Goal: Transaction & Acquisition: Purchase product/service

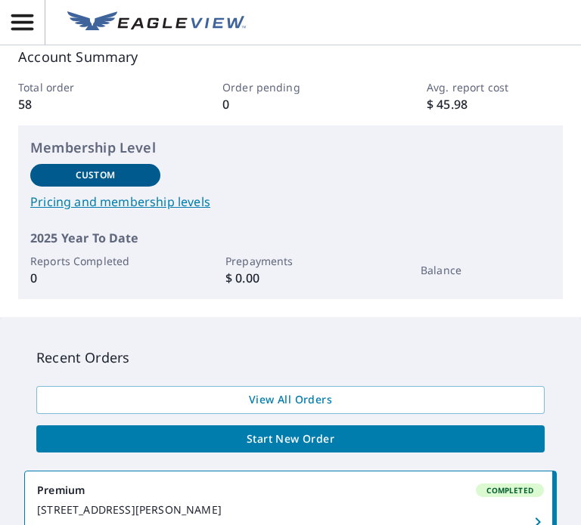
scroll to position [184, 0]
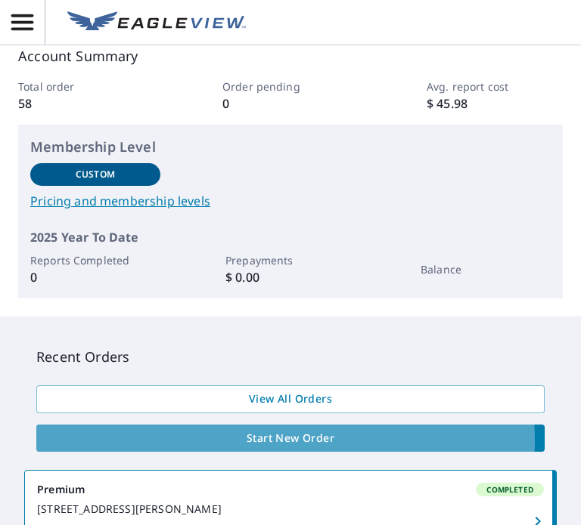
click at [249, 441] on span "Start New Order" at bounding box center [290, 438] width 484 height 19
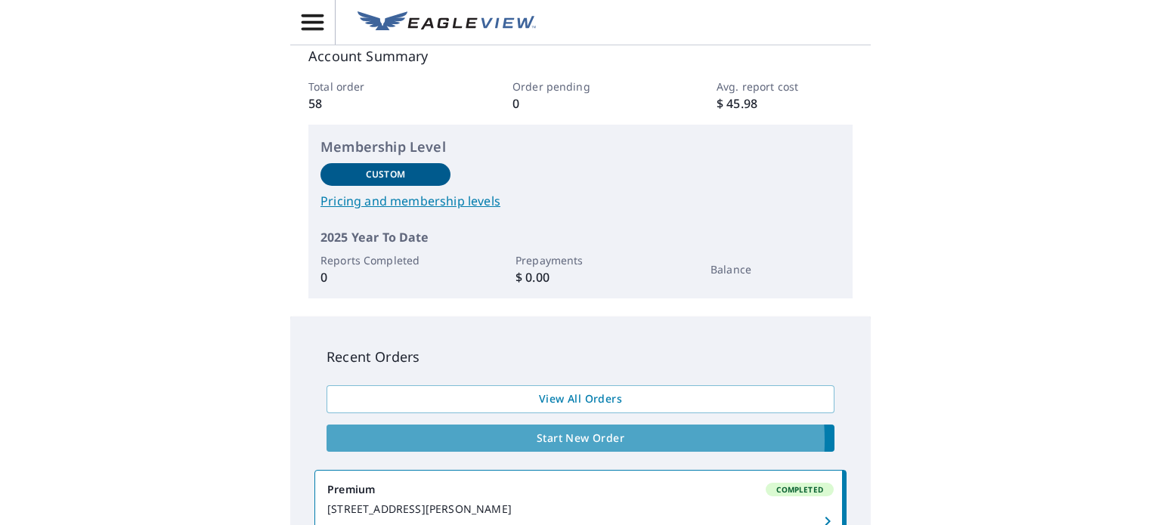
scroll to position [3, 0]
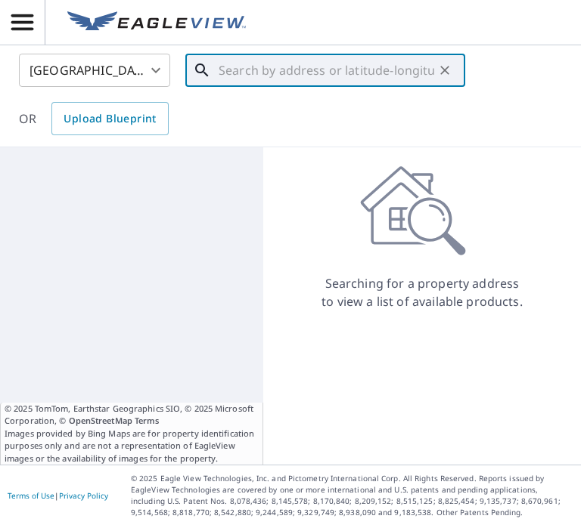
click at [237, 73] on input "text" at bounding box center [325, 70] width 215 height 42
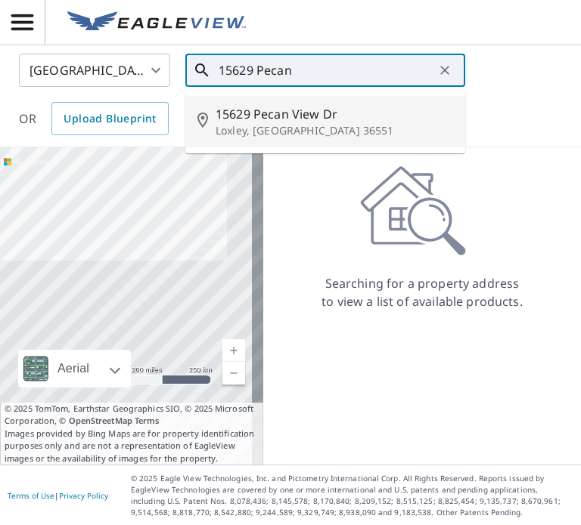
click at [290, 126] on p "Loxley, [GEOGRAPHIC_DATA] 36551" at bounding box center [333, 130] width 237 height 15
type input "[STREET_ADDRESS][PERSON_NAME]"
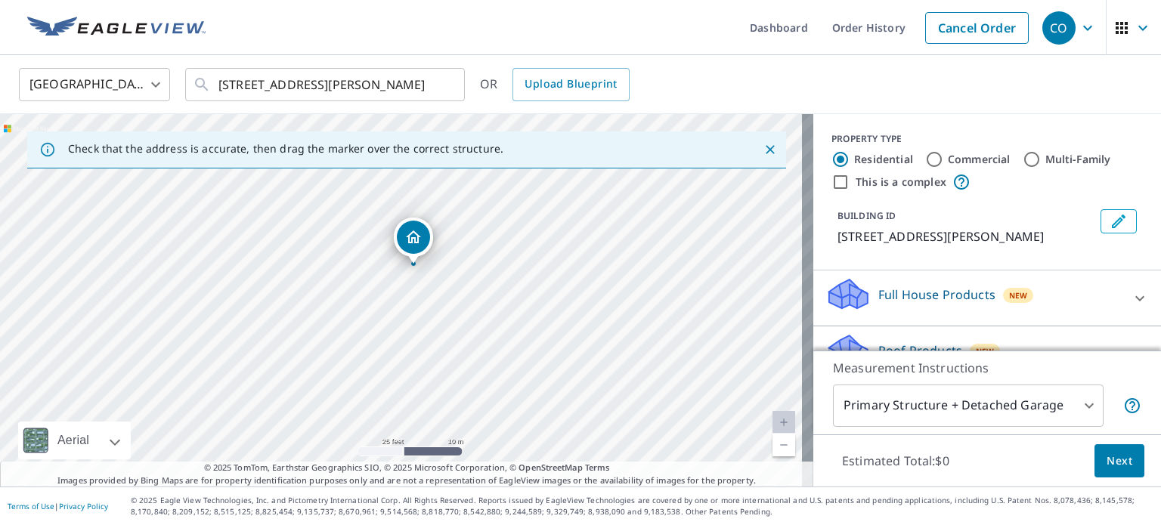
scroll to position [51, 0]
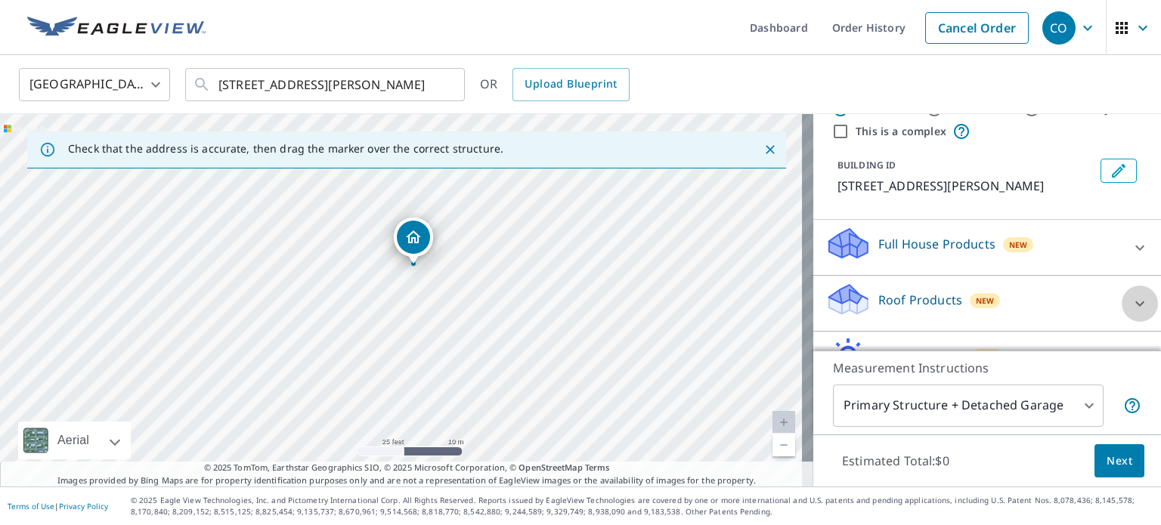
click at [580, 302] on icon at bounding box center [1139, 303] width 9 height 5
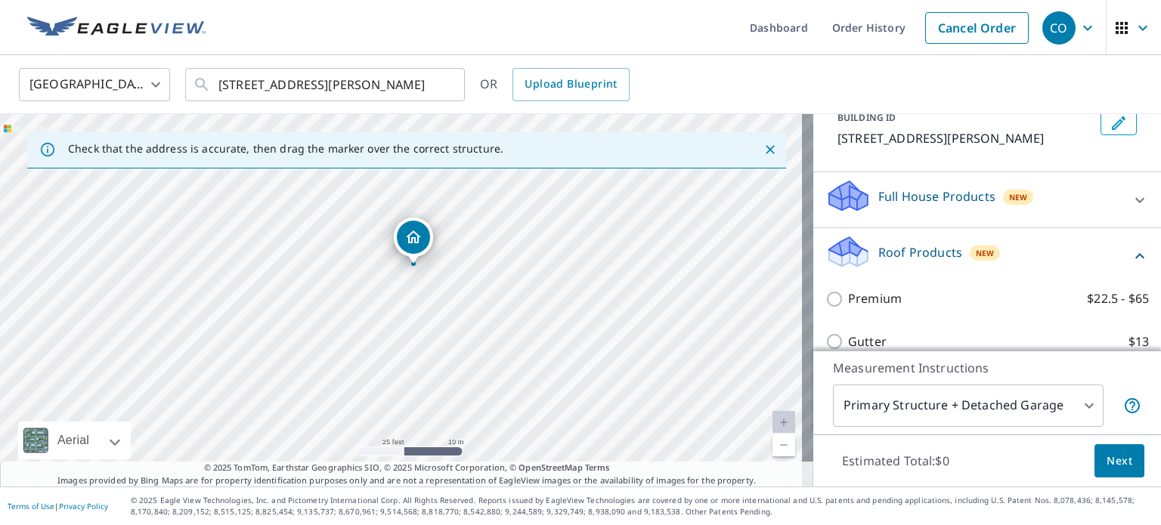
scroll to position [108, 0]
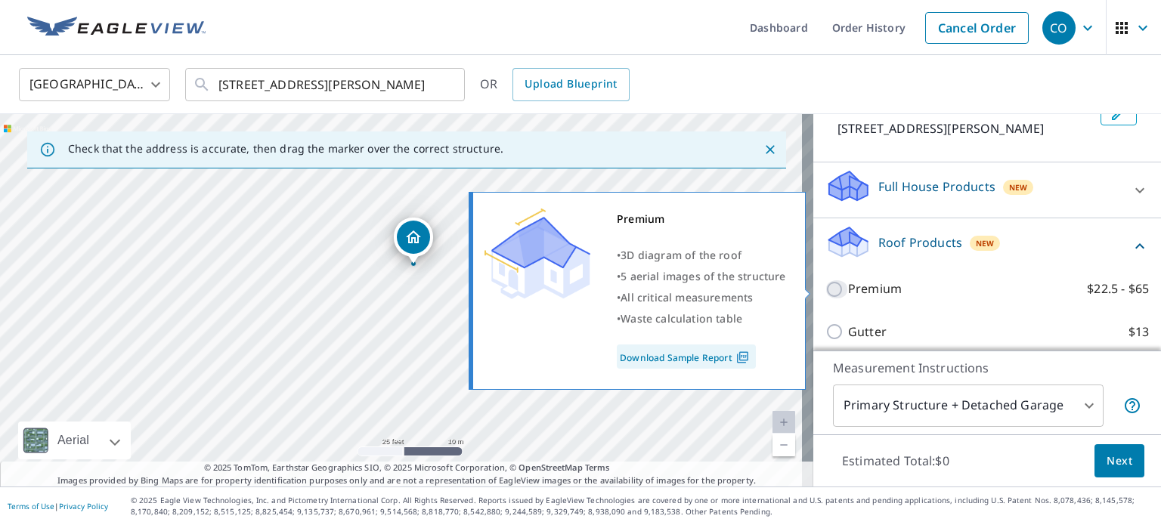
click at [580, 290] on input "Premium $22.5 - $65" at bounding box center [836, 289] width 23 height 18
checkbox input "true"
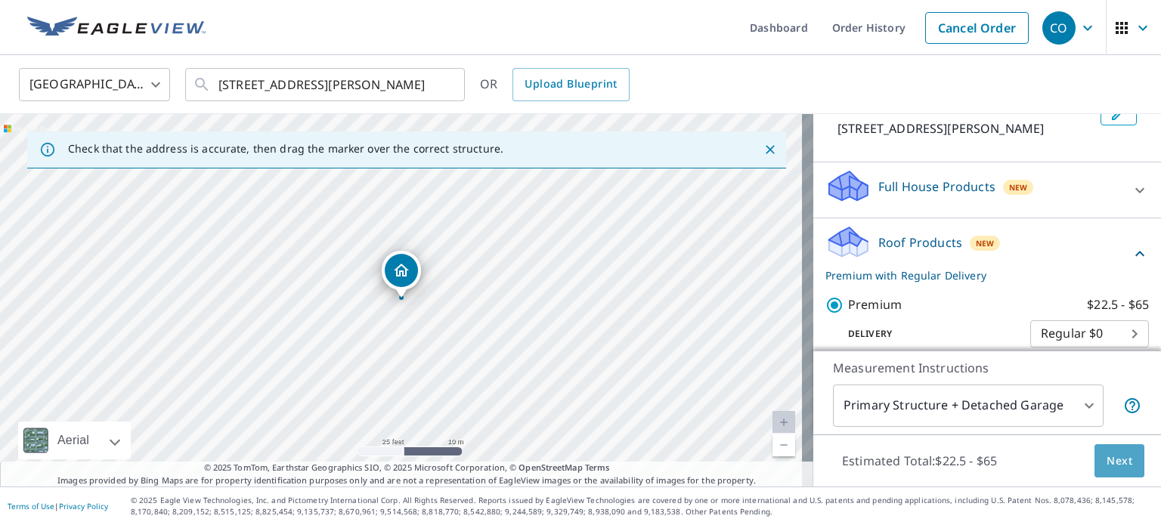
click at [580, 463] on span "Next" at bounding box center [1120, 461] width 26 height 19
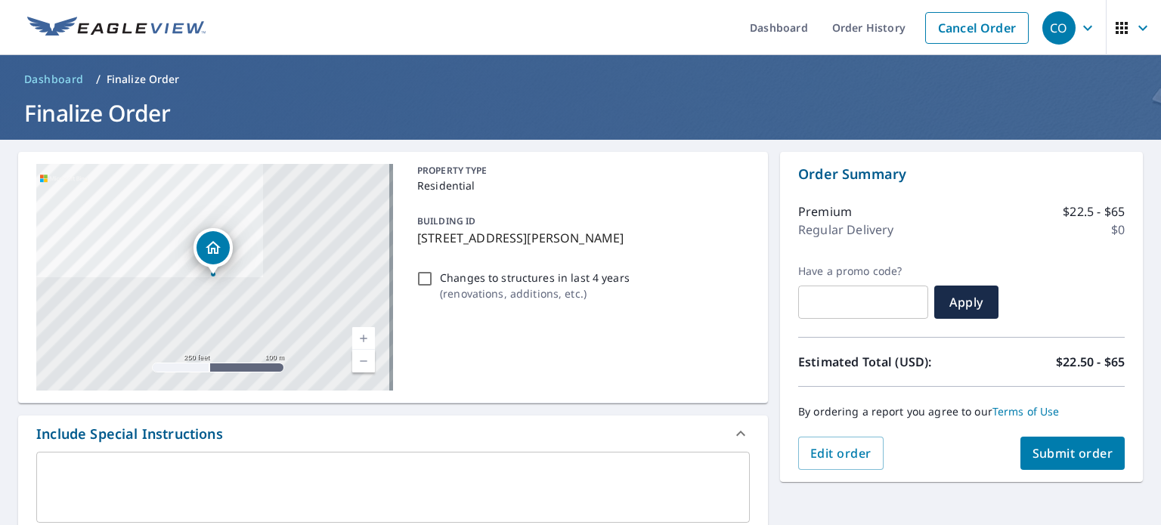
click at [580, 456] on span "Submit order" at bounding box center [1073, 453] width 81 height 17
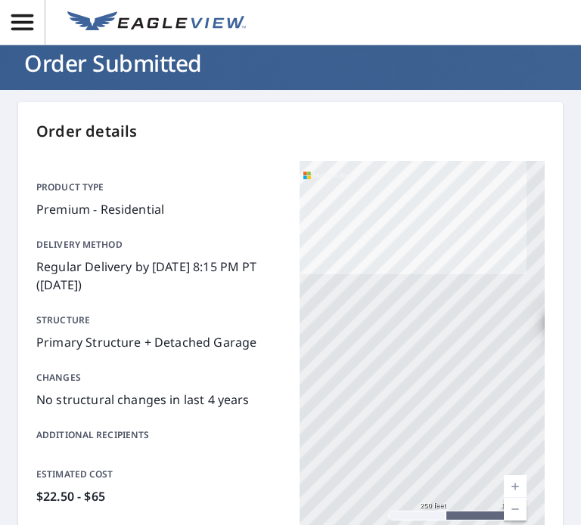
scroll to position [30, 0]
